Goal: Information Seeking & Learning: Find specific fact

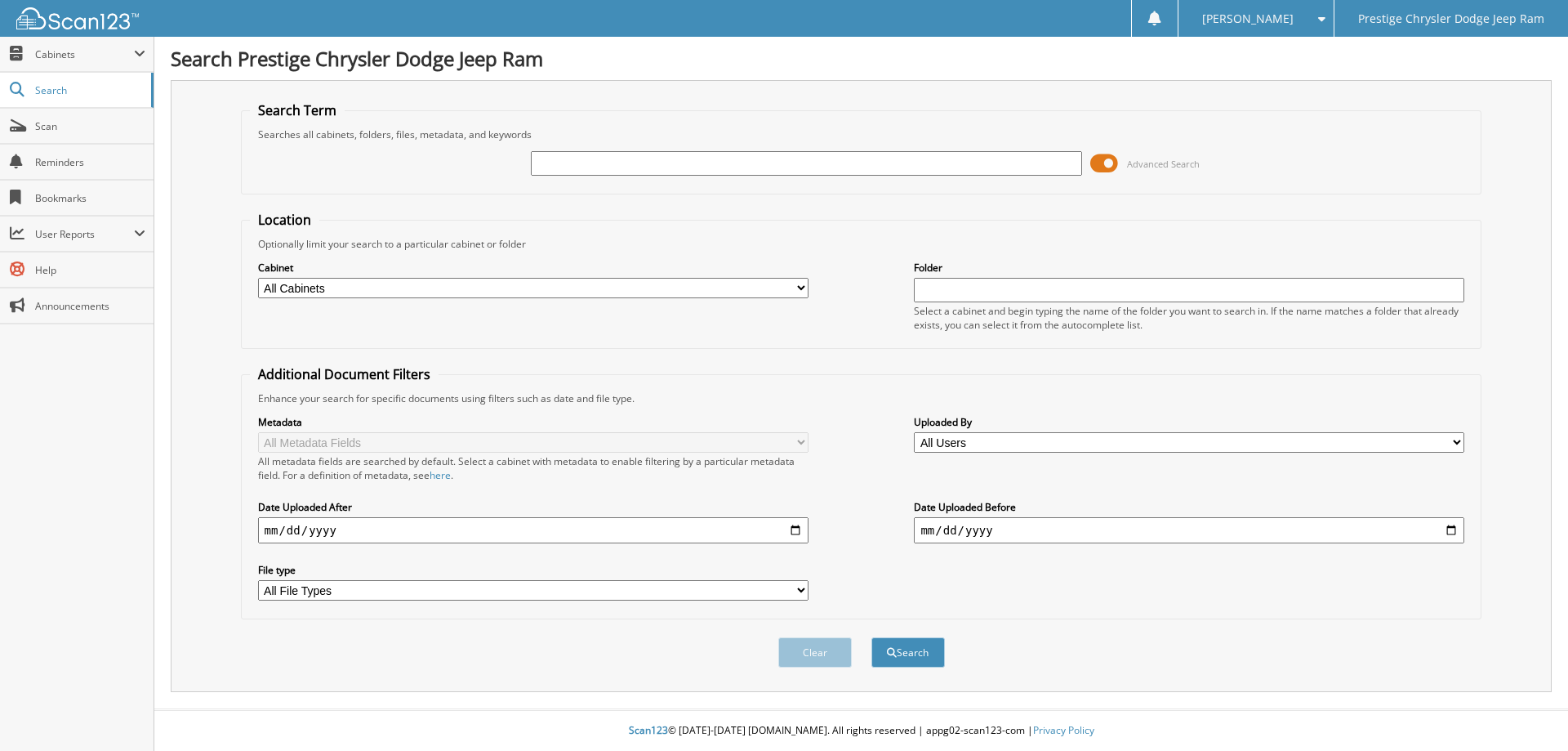
click at [643, 161] on input "text" at bounding box center [806, 164] width 550 height 25
type input "6185864"
click at [916, 654] on button "Search" at bounding box center [908, 652] width 74 height 30
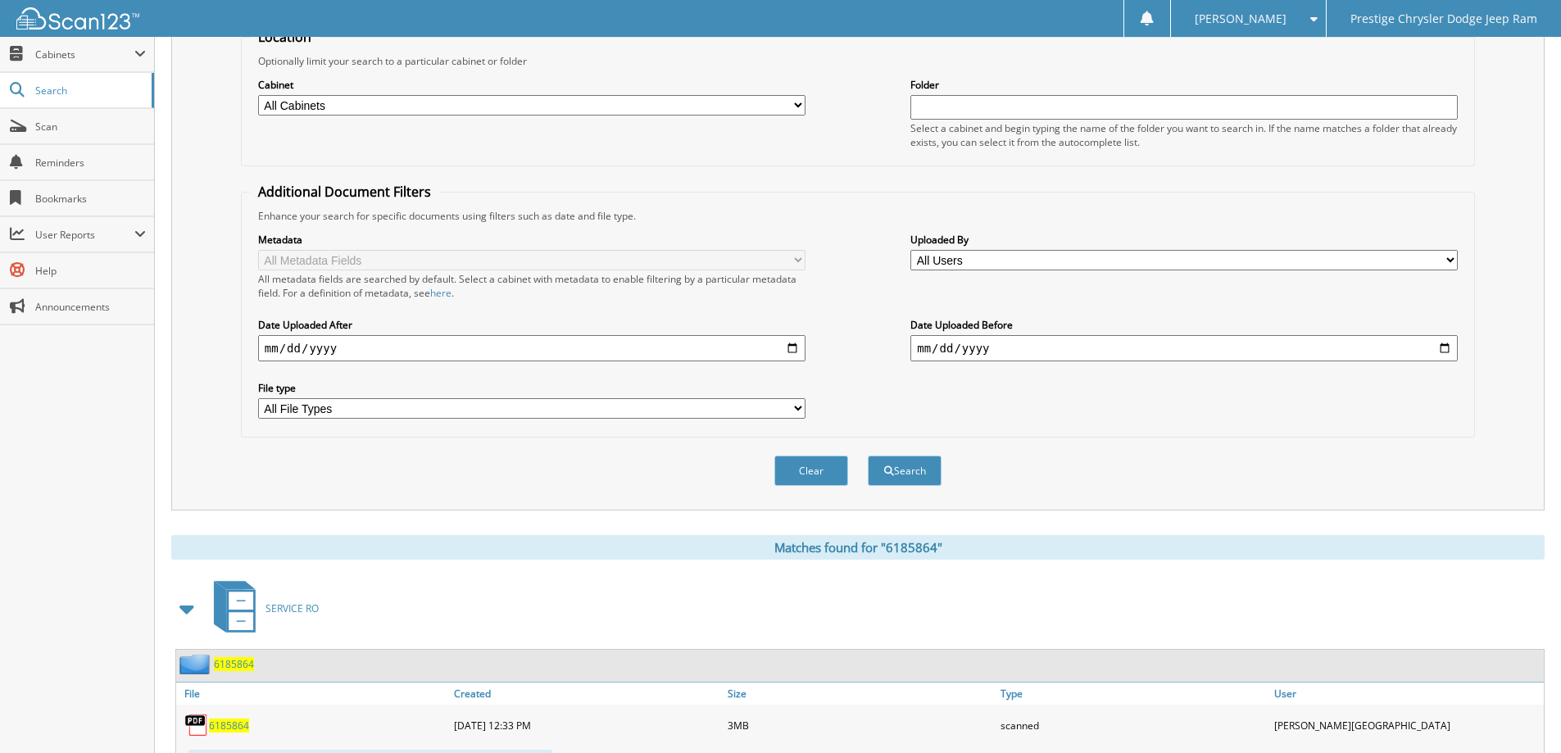
scroll to position [263, 0]
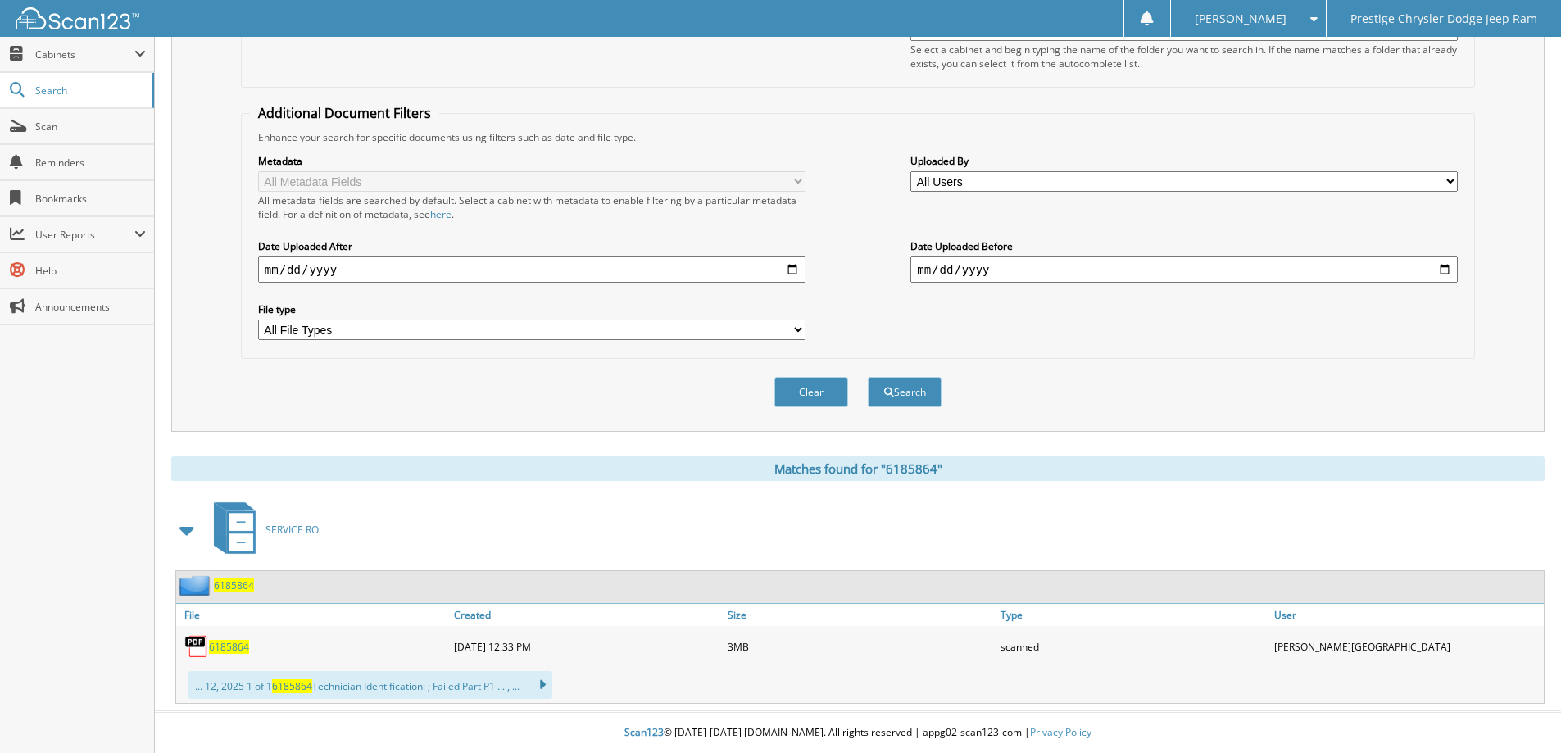
click at [231, 647] on span "6185864" at bounding box center [229, 647] width 40 height 14
